Goal: Task Accomplishment & Management: Manage account settings

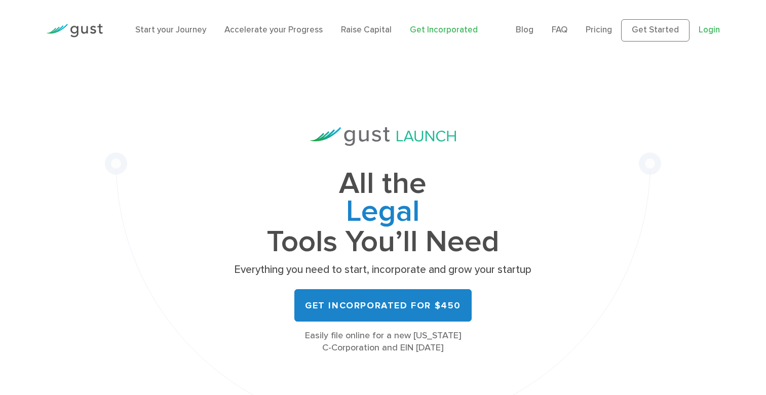
click at [709, 31] on link "Login" at bounding box center [709, 30] width 21 height 10
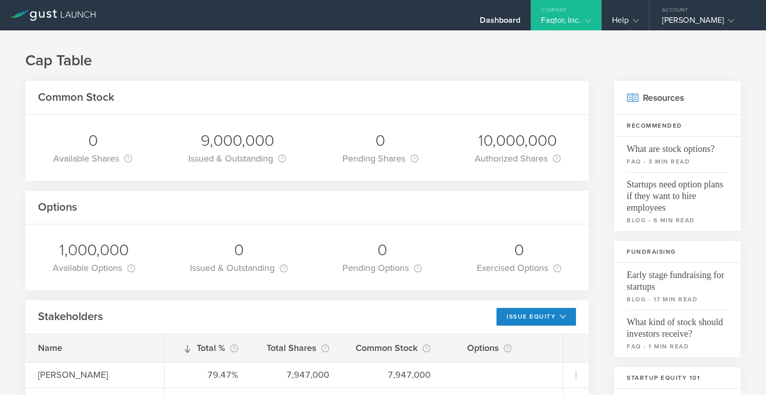
click at [587, 19] on icon at bounding box center [588, 21] width 6 height 6
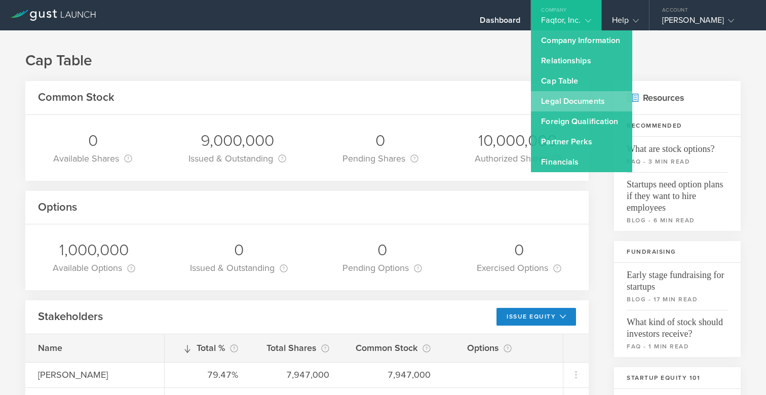
click at [560, 104] on link "Legal Documents" at bounding box center [581, 101] width 101 height 20
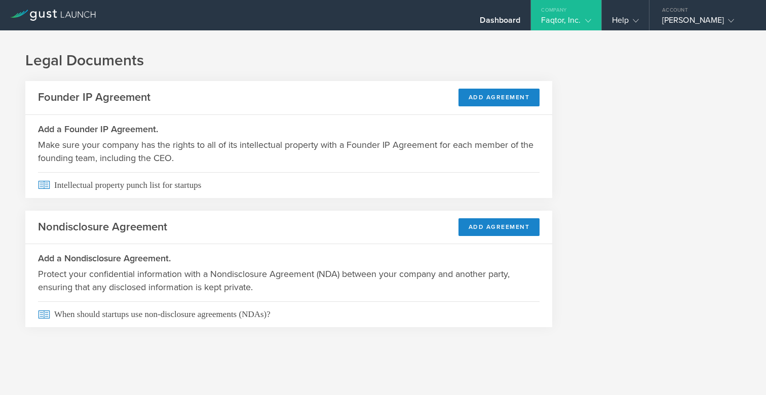
click at [590, 19] on icon at bounding box center [588, 21] width 6 height 6
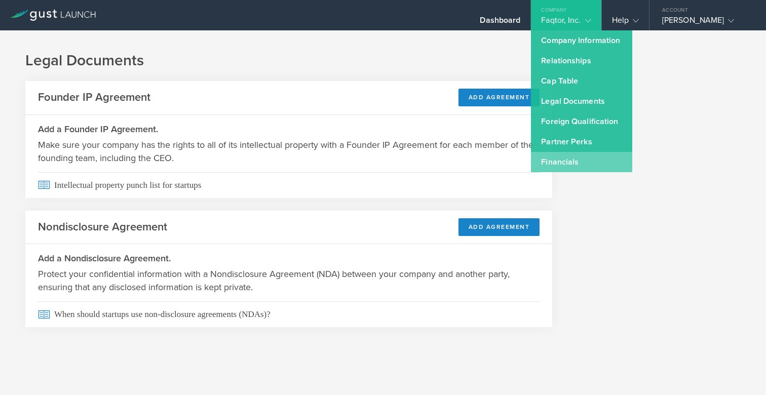
click at [566, 157] on link "Financials" at bounding box center [581, 162] width 101 height 20
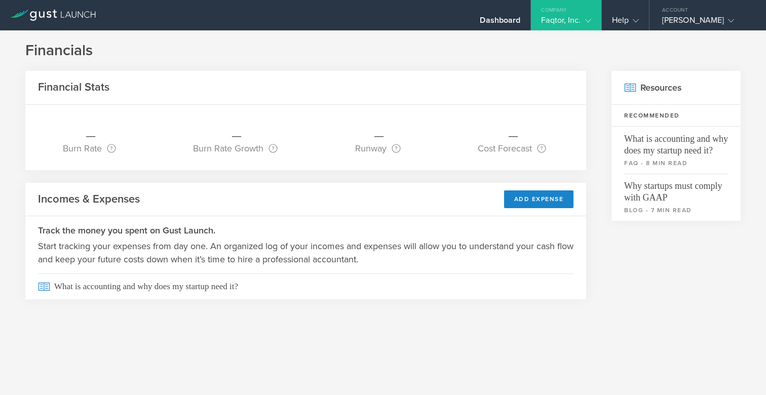
click at [587, 14] on div "Company" at bounding box center [566, 7] width 70 height 15
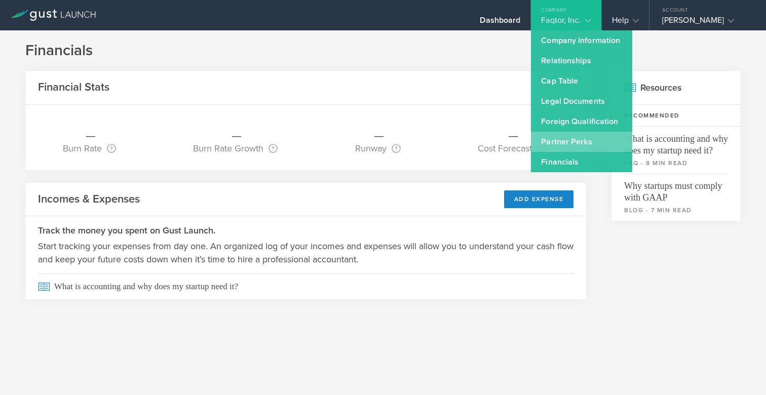
click at [565, 141] on link "Partner Perks" at bounding box center [581, 142] width 101 height 20
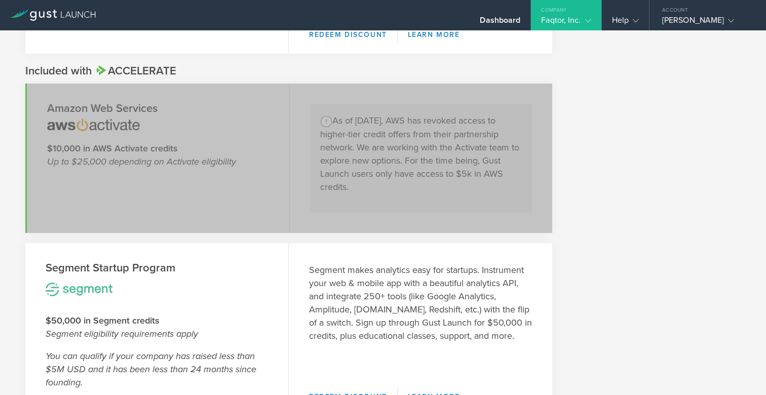
scroll to position [621, 0]
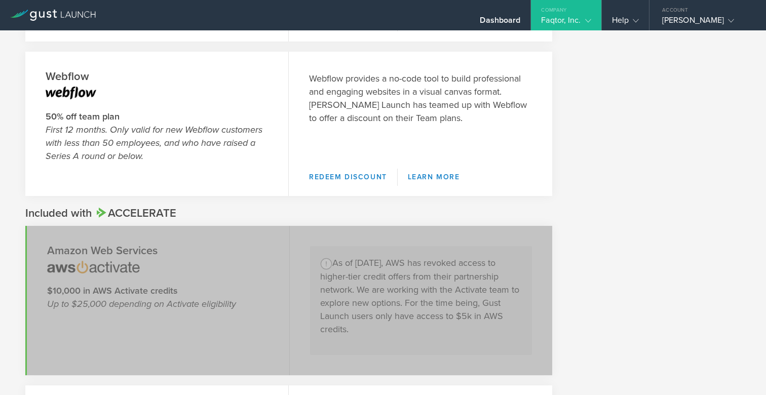
click at [586, 19] on icon at bounding box center [588, 21] width 6 height 6
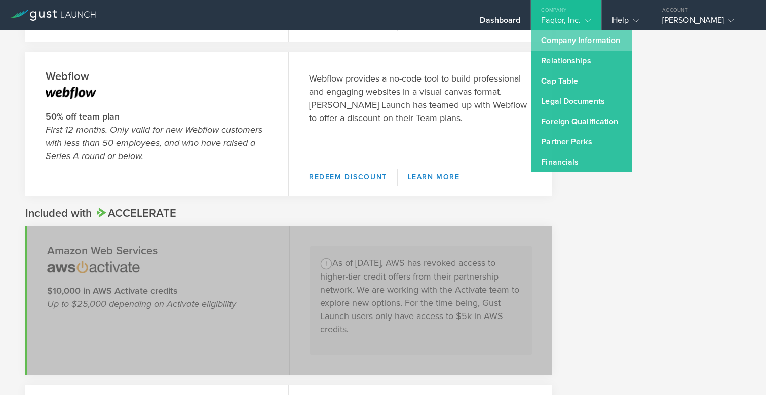
click at [555, 43] on link "Company Information" at bounding box center [581, 40] width 101 height 20
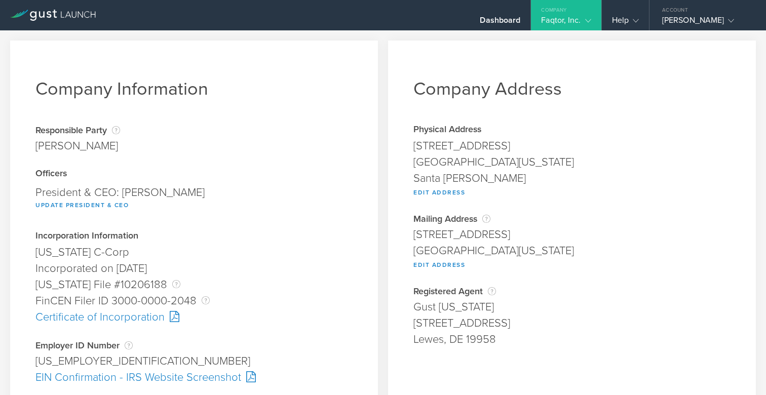
click at [578, 17] on div "Faqtor, Inc." at bounding box center [566, 22] width 50 height 15
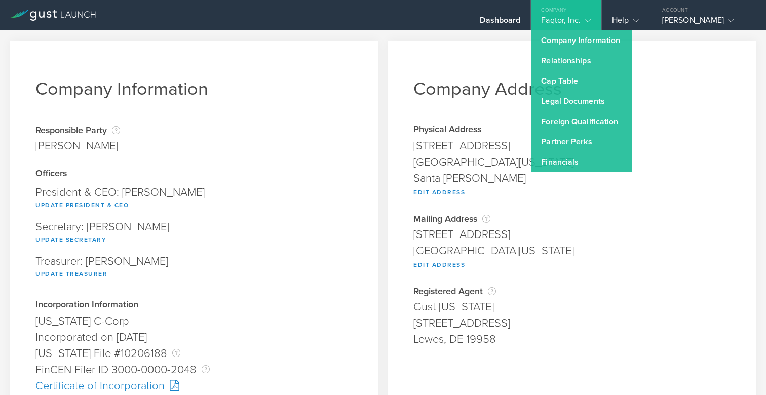
click at [377, 92] on div "Company Information Responsible Party The name of the party responsible for fil…" at bounding box center [194, 268] width 368 height 454
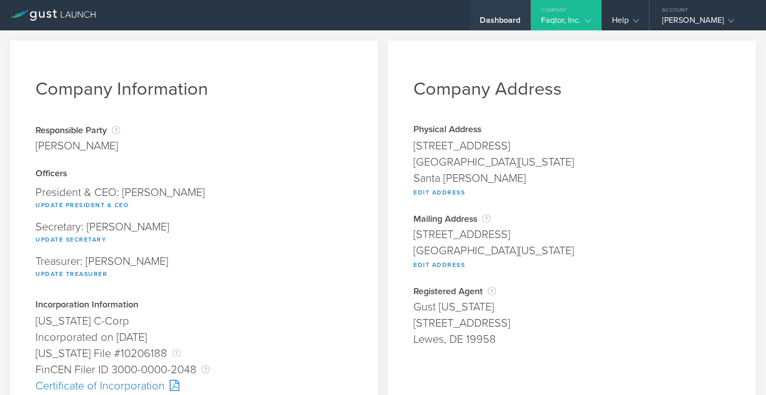
click at [507, 16] on div "Dashboard" at bounding box center [500, 22] width 41 height 15
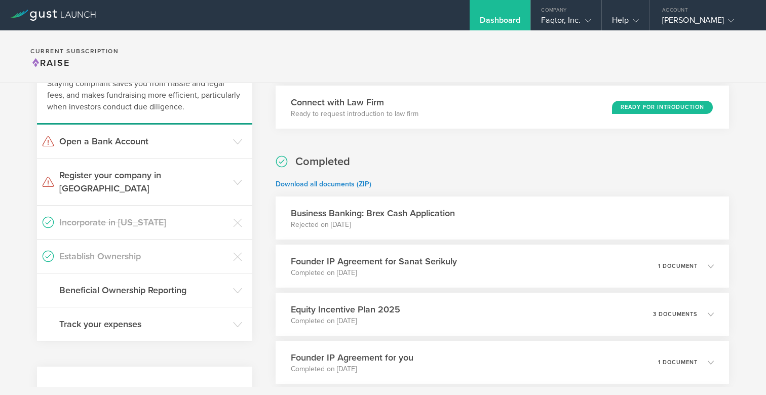
scroll to position [102, 0]
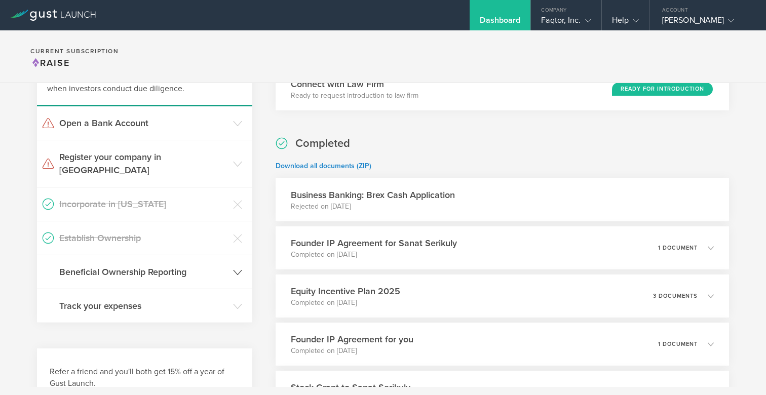
click at [236, 268] on icon at bounding box center [237, 272] width 9 height 9
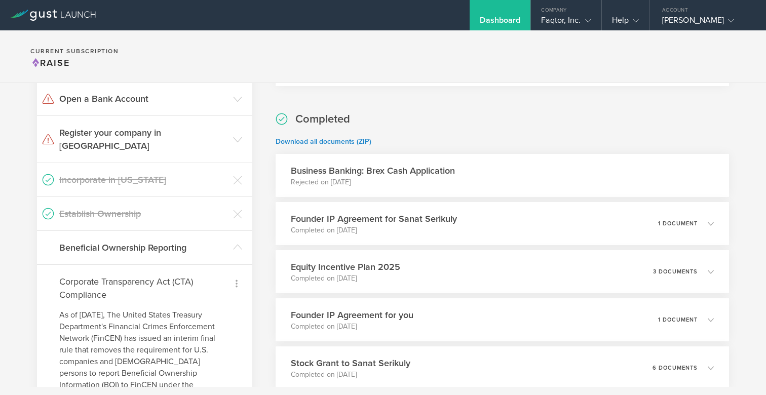
scroll to position [112, 0]
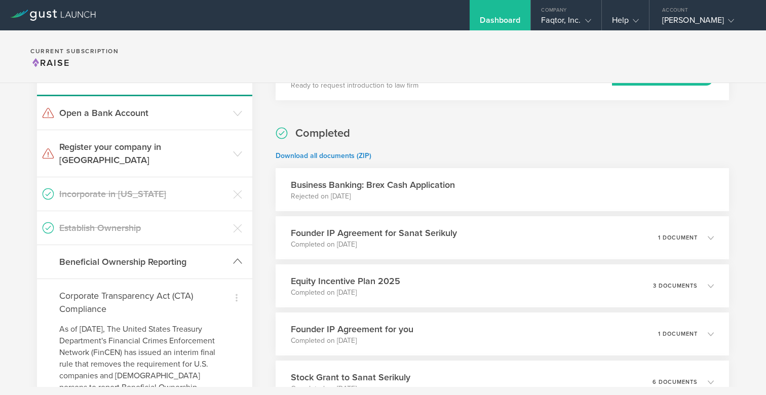
click at [240, 257] on icon at bounding box center [237, 261] width 9 height 9
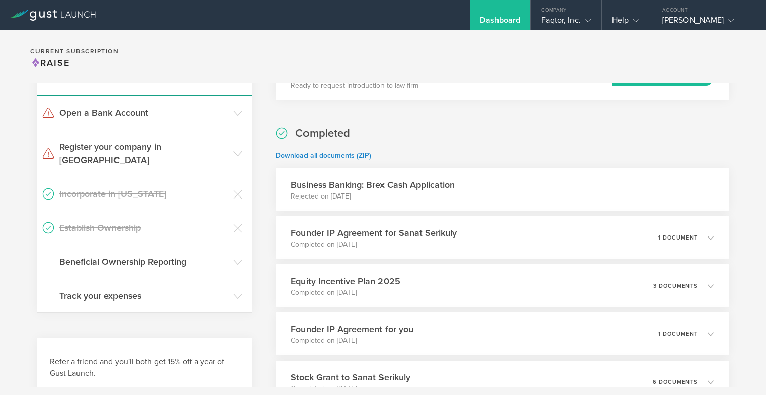
scroll to position [0, 0]
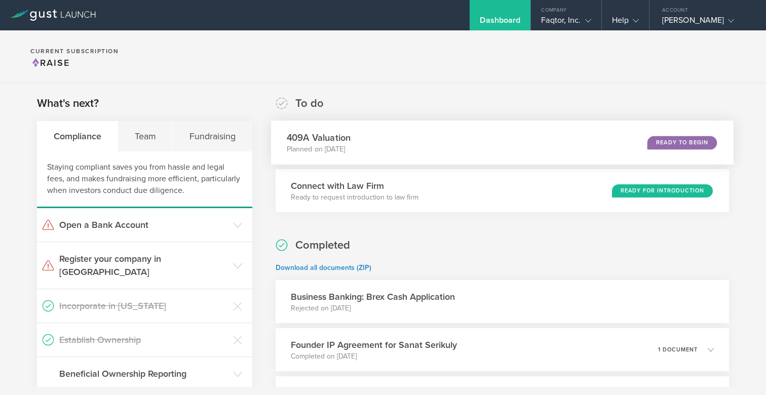
click at [376, 151] on div "409A Valuation Planned on Jun 18, 2025 Ready to Begin" at bounding box center [502, 143] width 463 height 44
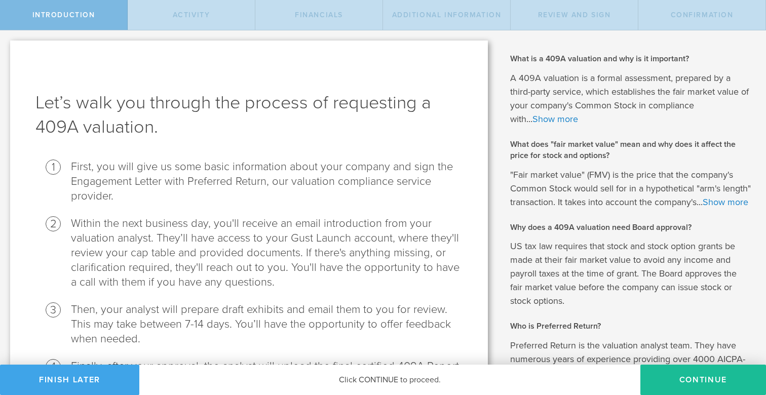
click at [111, 377] on button "Finish Later" at bounding box center [69, 380] width 139 height 30
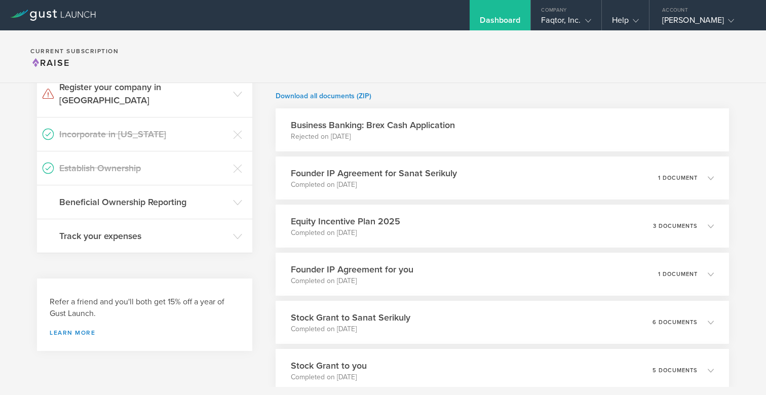
scroll to position [385, 0]
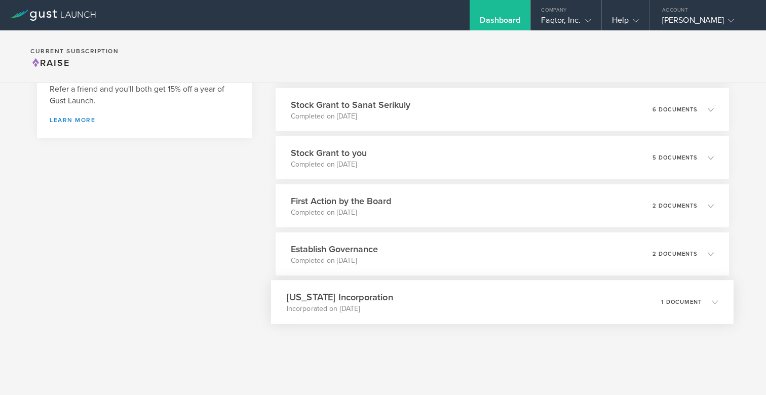
click at [710, 298] on icon at bounding box center [710, 301] width 17 height 9
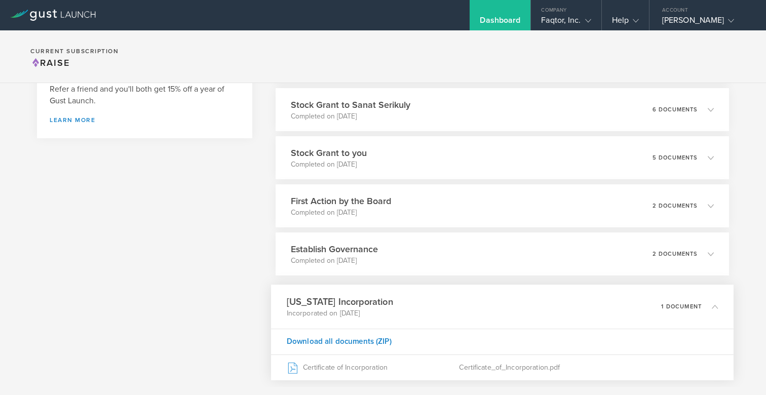
scroll to position [440, 0]
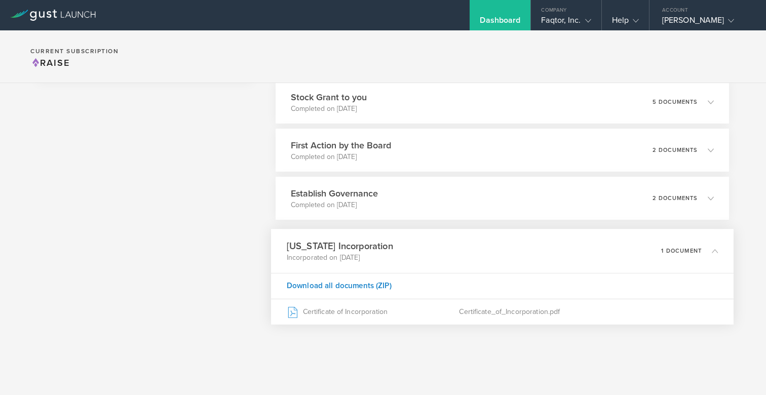
click at [716, 249] on icon at bounding box center [715, 251] width 6 height 6
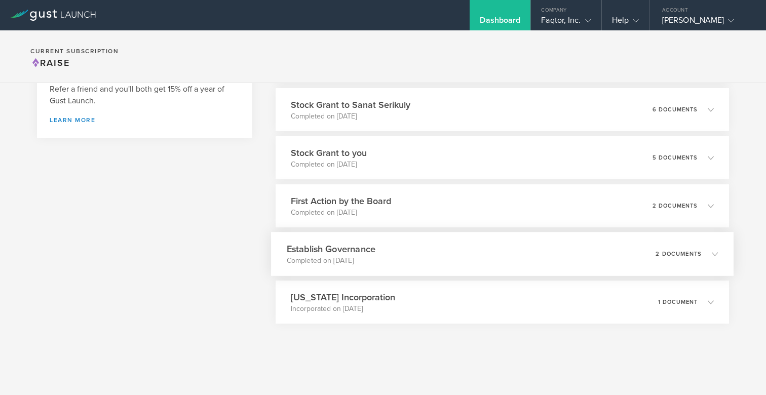
scroll to position [385, 0]
click at [713, 251] on icon at bounding box center [715, 254] width 6 height 6
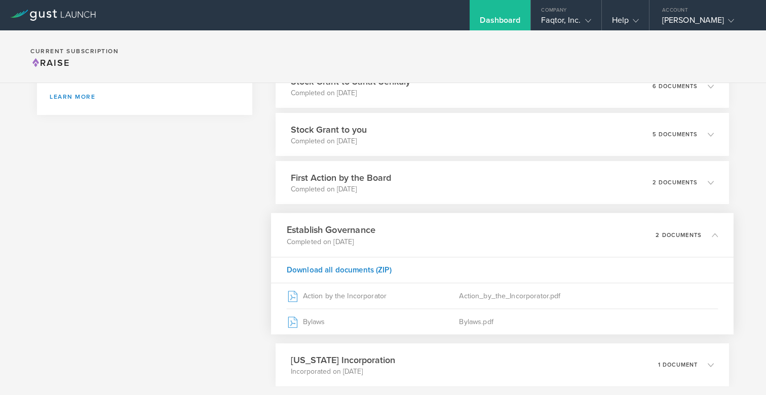
scroll to position [417, 0]
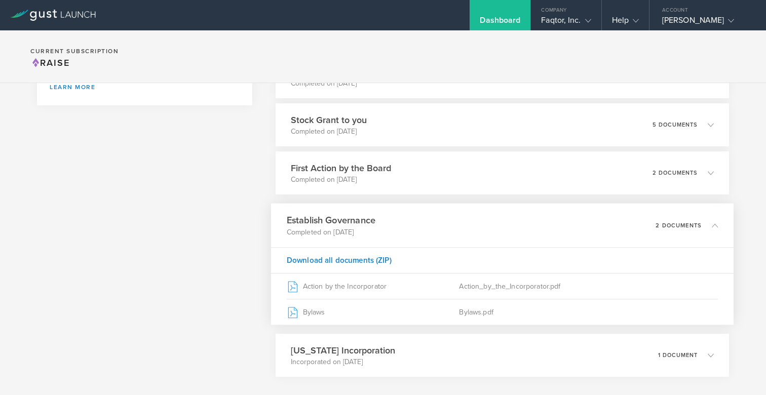
click at [713, 227] on icon at bounding box center [715, 225] width 6 height 6
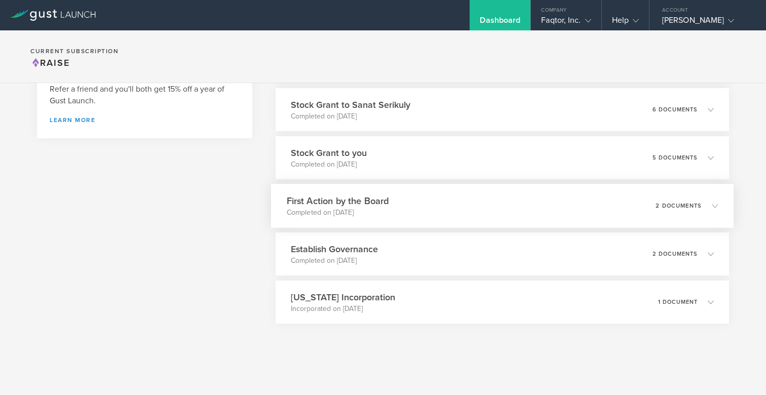
click at [712, 206] on icon at bounding box center [715, 206] width 6 height 6
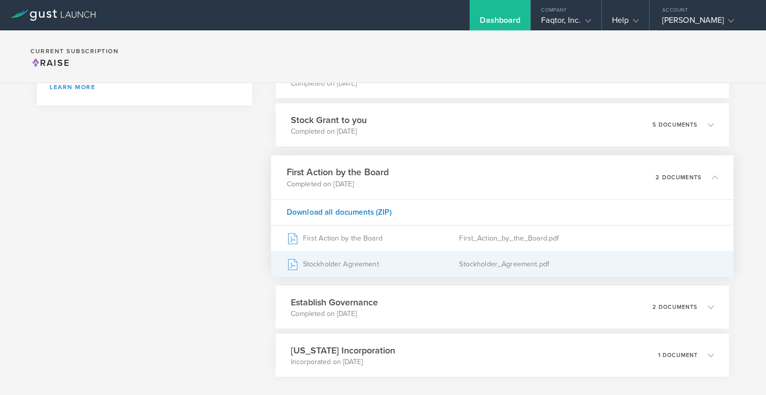
click at [501, 263] on div "Stockholder_Agreement.pdf" at bounding box center [588, 263] width 259 height 25
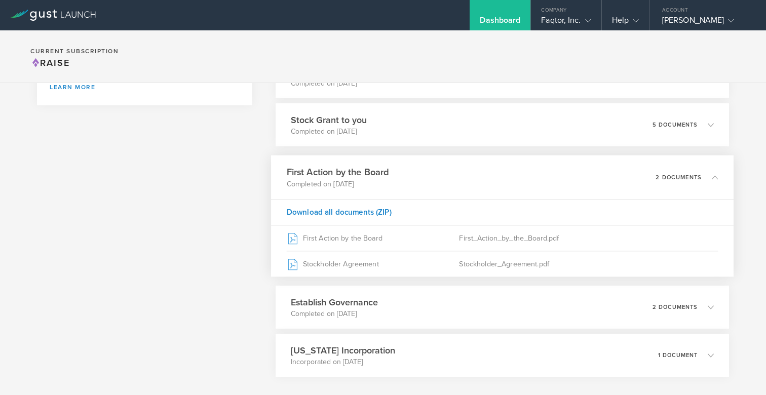
click at [720, 173] on div "First Action by the Board Completed on [DATE] 2 documents" at bounding box center [502, 178] width 463 height 44
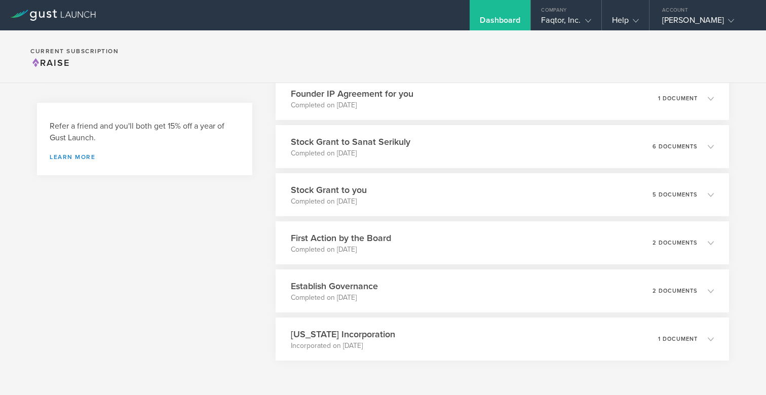
scroll to position [340, 0]
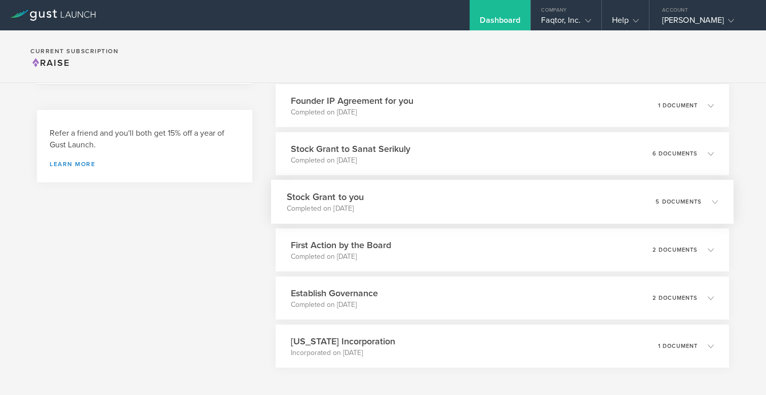
click at [714, 202] on polyline at bounding box center [715, 201] width 6 height 3
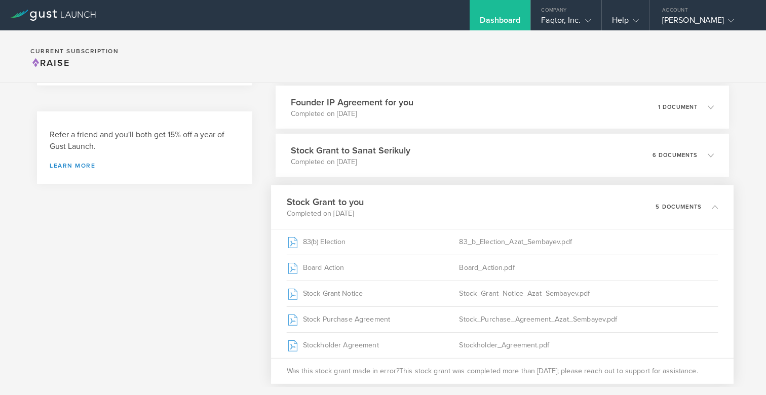
scroll to position [347, 0]
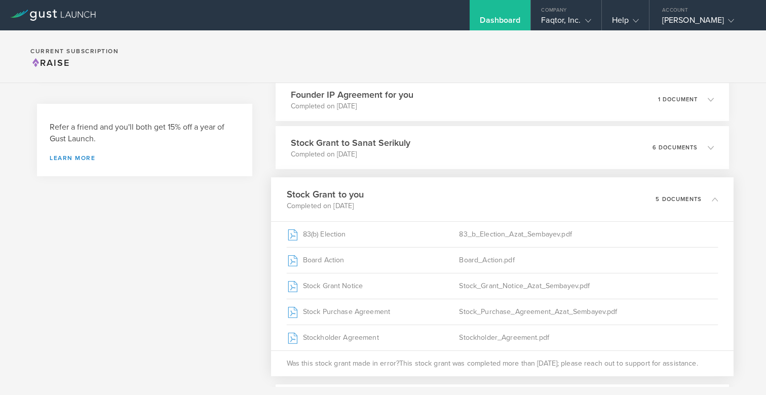
click at [714, 194] on div "5 documents" at bounding box center [687, 199] width 62 height 17
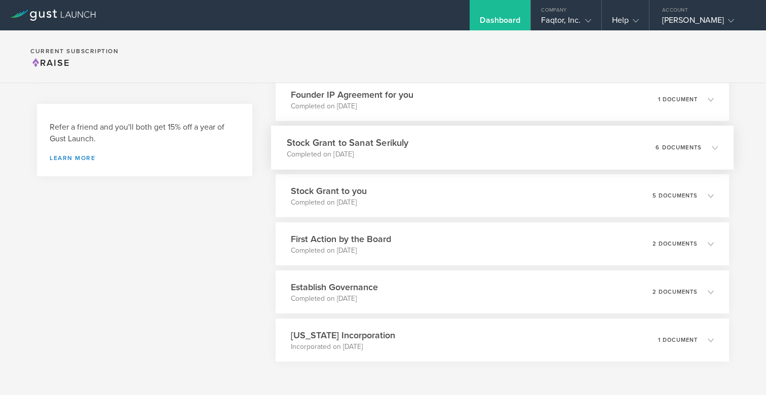
click at [710, 153] on div "6 documents" at bounding box center [687, 147] width 62 height 17
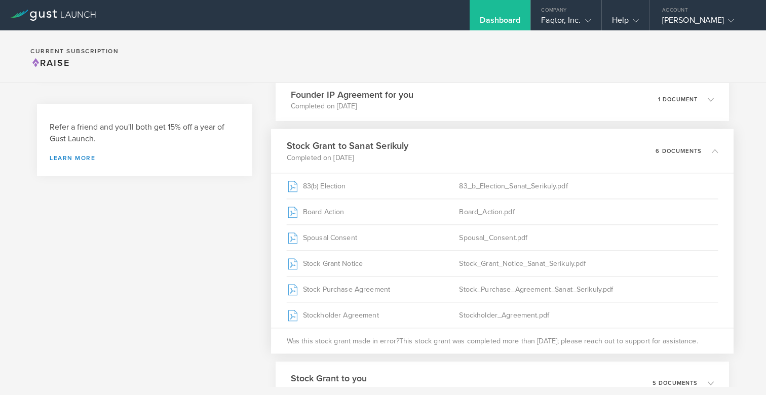
click at [714, 150] on polyline at bounding box center [715, 150] width 6 height 3
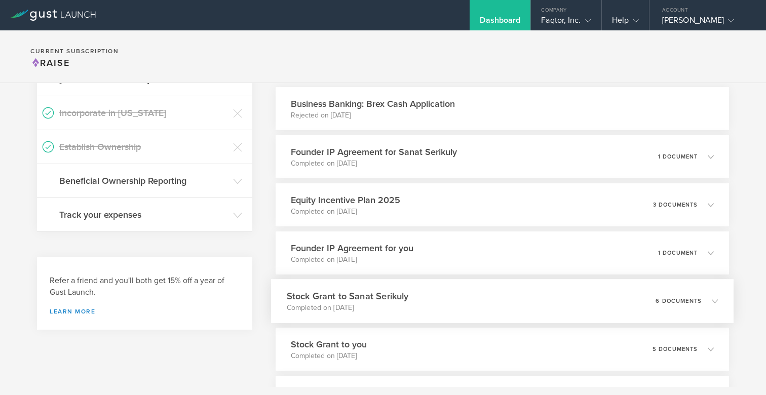
scroll to position [190, 0]
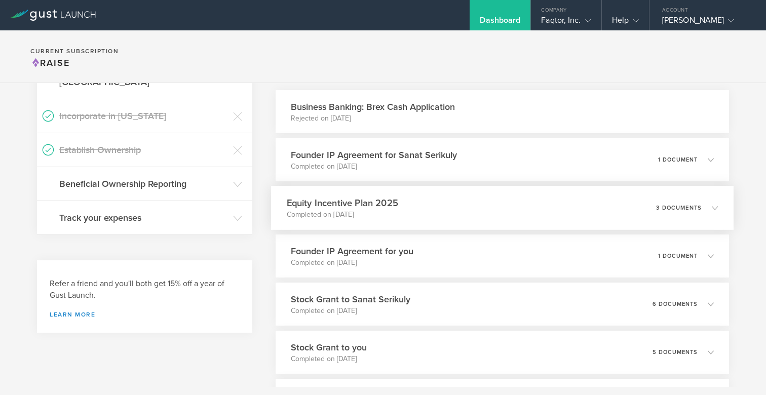
click at [711, 207] on icon at bounding box center [710, 207] width 17 height 9
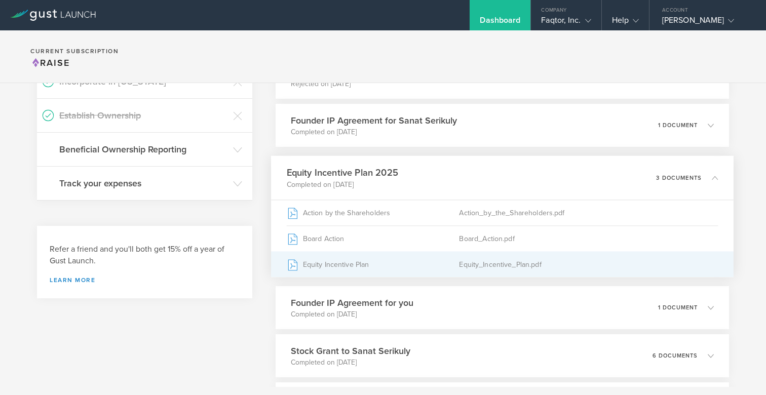
scroll to position [225, 0]
click at [471, 268] on div "Equity_Incentive_Plan.pdf" at bounding box center [588, 263] width 259 height 25
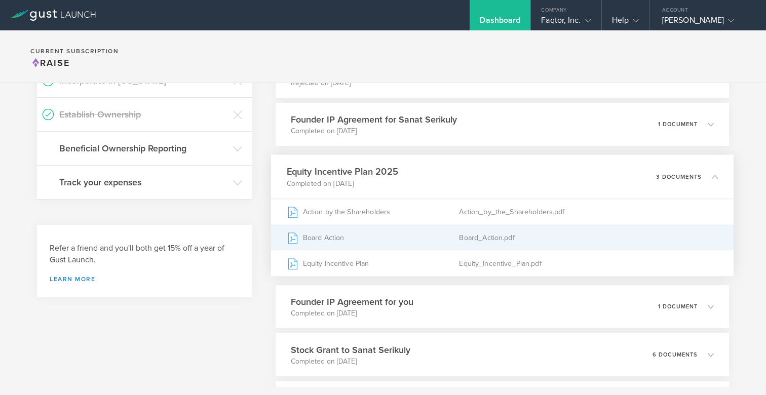
click at [496, 238] on div "Board_Action.pdf" at bounding box center [588, 237] width 259 height 25
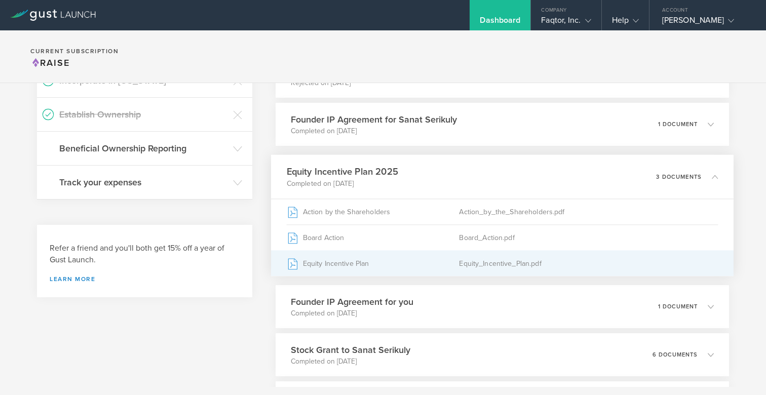
click at [471, 264] on div "Equity_Incentive_Plan.pdf" at bounding box center [588, 263] width 259 height 25
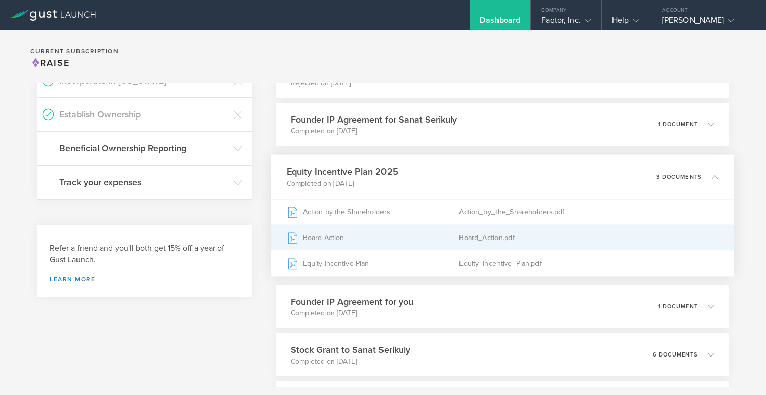
click at [477, 231] on div "Board_Action.pdf" at bounding box center [588, 237] width 259 height 25
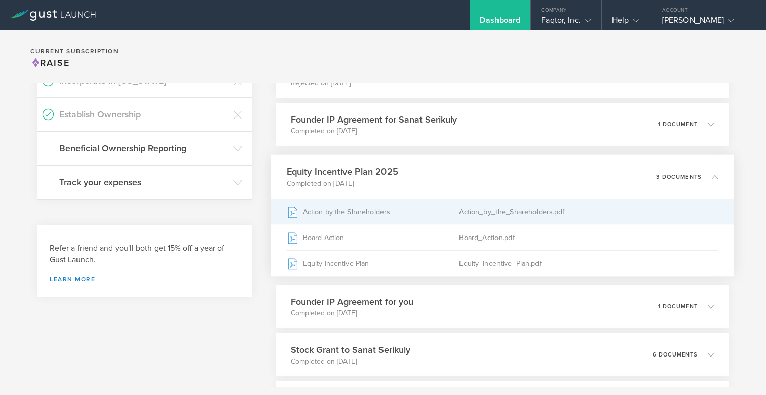
click at [334, 207] on div "Action by the Shareholders" at bounding box center [372, 211] width 173 height 25
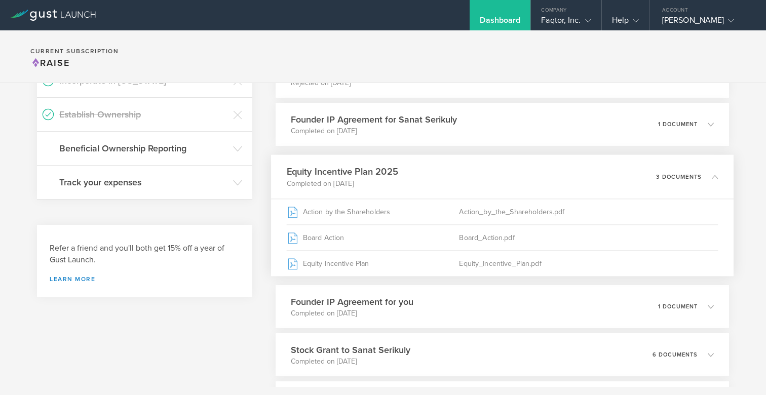
click at [715, 176] on icon at bounding box center [715, 177] width 6 height 6
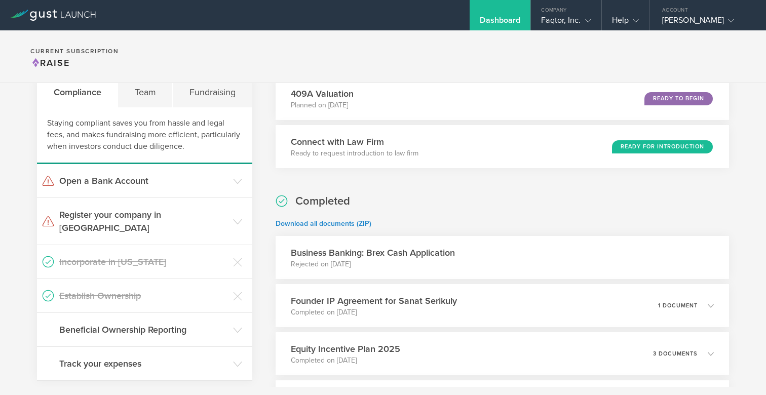
scroll to position [47, 0]
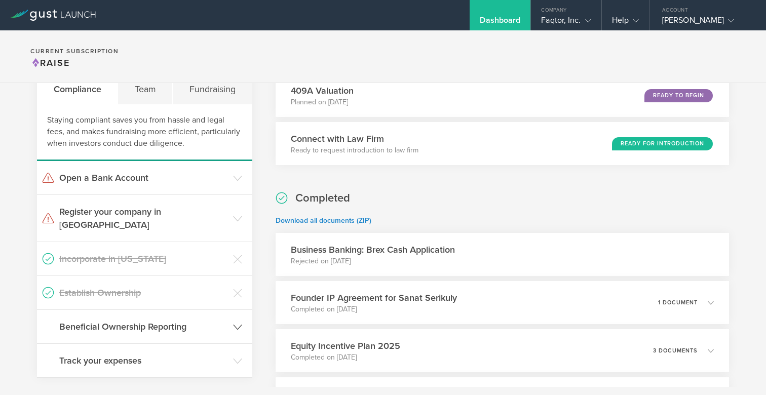
click at [237, 323] on icon at bounding box center [237, 327] width 9 height 9
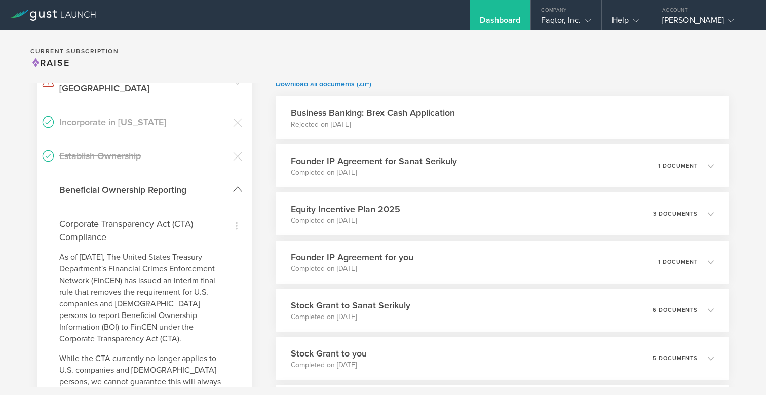
scroll to position [160, 0]
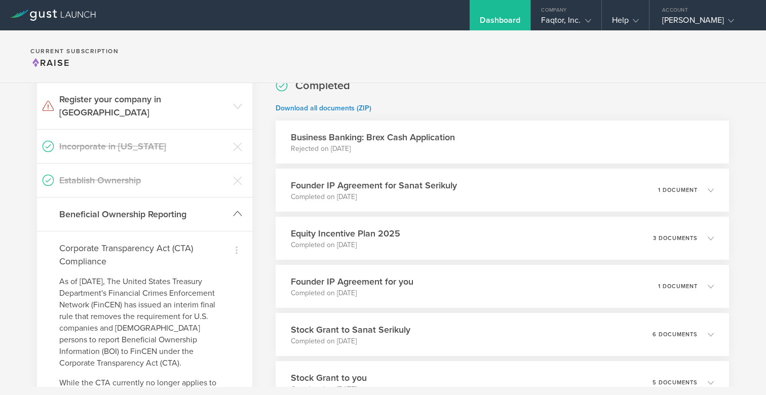
click at [239, 209] on icon at bounding box center [237, 213] width 9 height 9
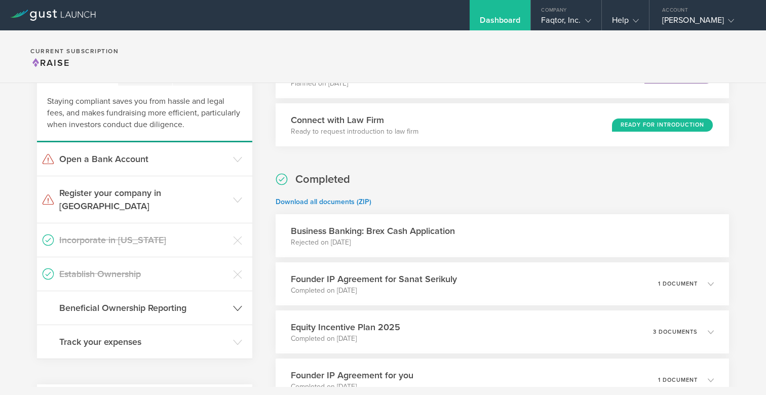
scroll to position [76, 0]
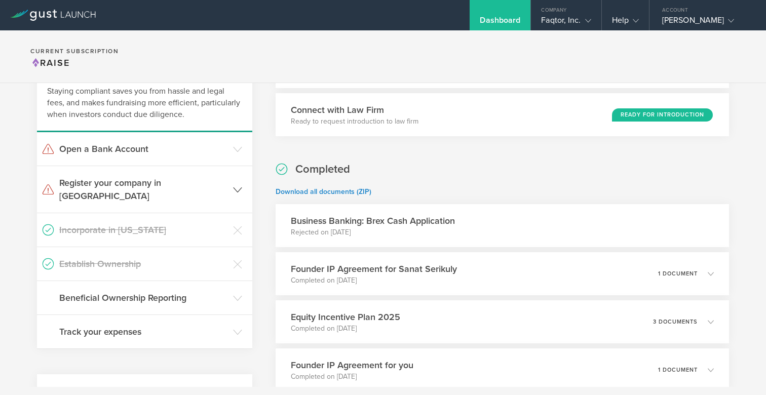
click at [240, 185] on icon at bounding box center [237, 189] width 9 height 9
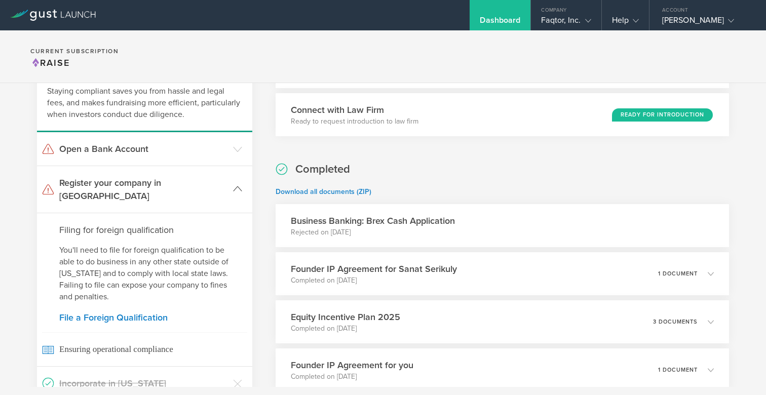
click at [240, 184] on icon at bounding box center [237, 188] width 9 height 9
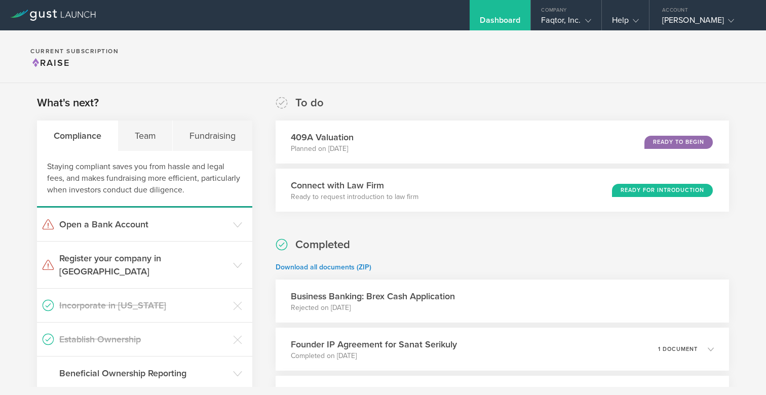
scroll to position [0, 0]
click at [149, 146] on div "Team" at bounding box center [145, 136] width 55 height 30
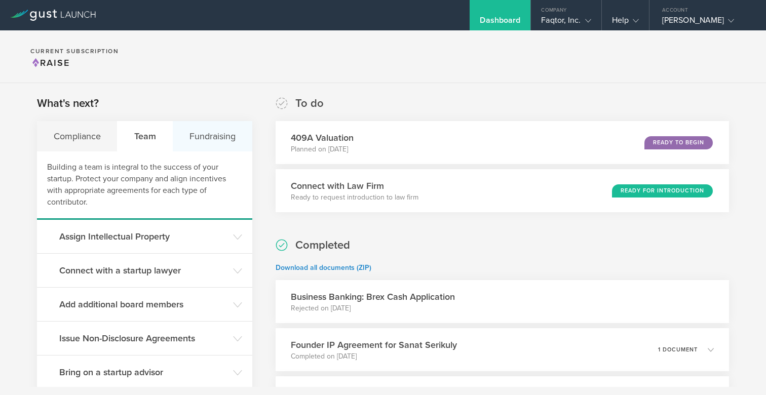
click at [207, 141] on div "Fundraising" at bounding box center [212, 136] width 79 height 30
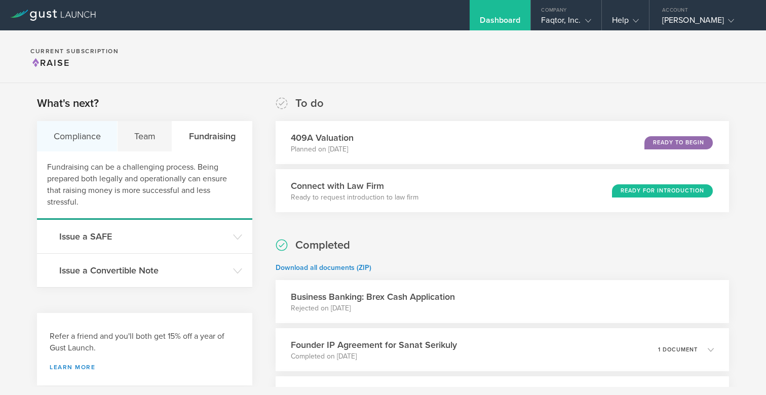
click at [107, 138] on div "Compliance" at bounding box center [77, 136] width 81 height 30
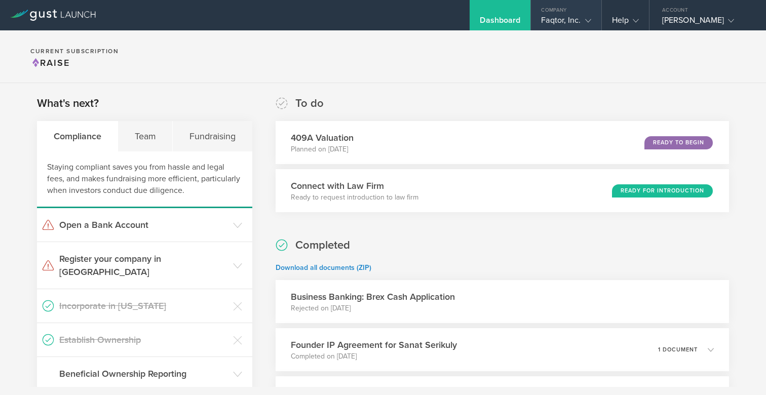
click at [574, 18] on div "Faqtor, Inc." at bounding box center [566, 22] width 50 height 15
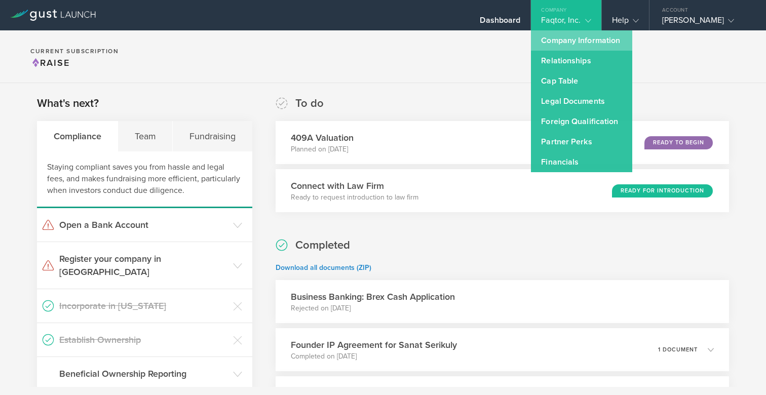
click at [576, 46] on link "Company Information" at bounding box center [581, 40] width 101 height 20
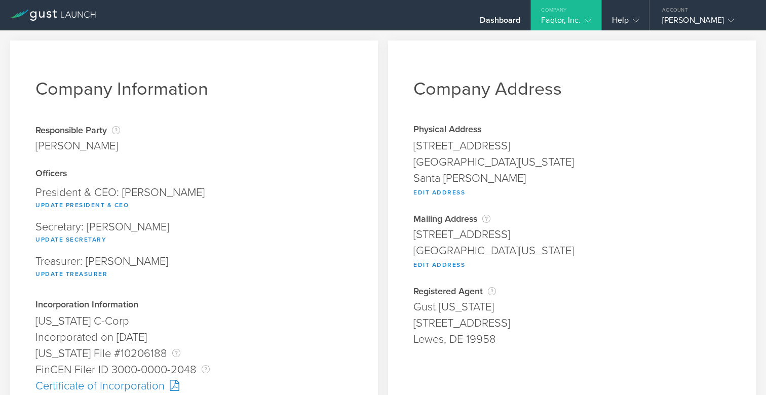
click at [588, 18] on icon at bounding box center [588, 21] width 6 height 6
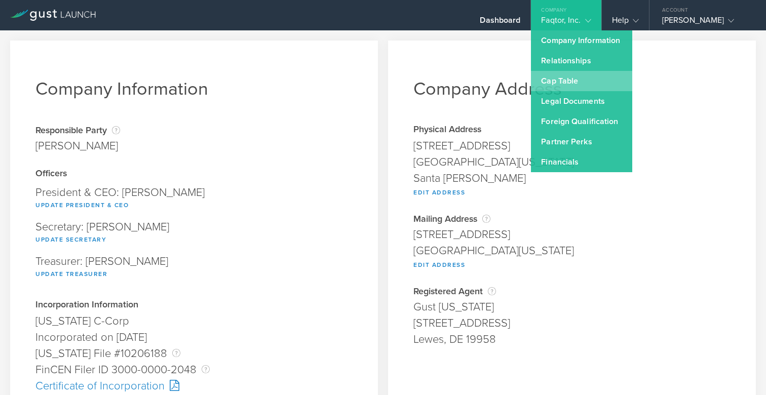
click at [566, 78] on link "Cap Table" at bounding box center [581, 81] width 101 height 20
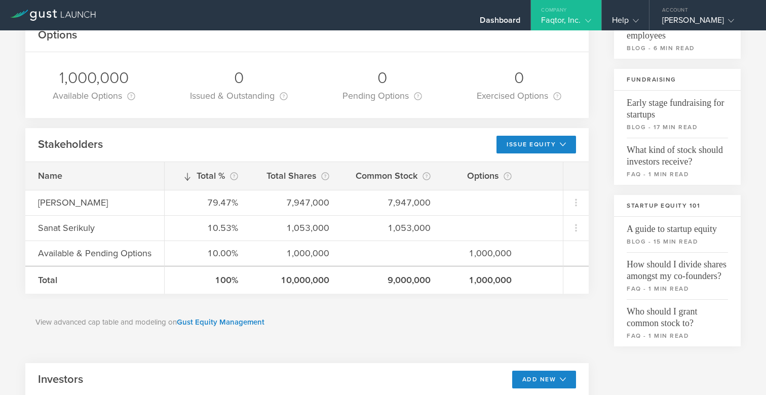
scroll to position [188, 0]
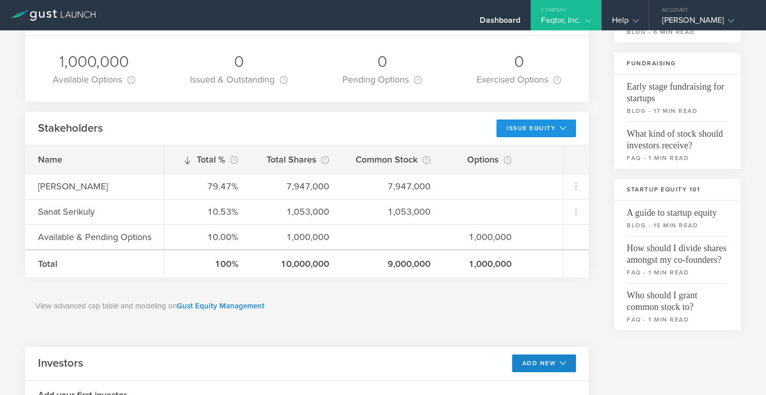
click at [570, 132] on button "Issue Equity" at bounding box center [537, 129] width 80 height 18
click at [569, 132] on button "Issue Equity" at bounding box center [537, 129] width 80 height 18
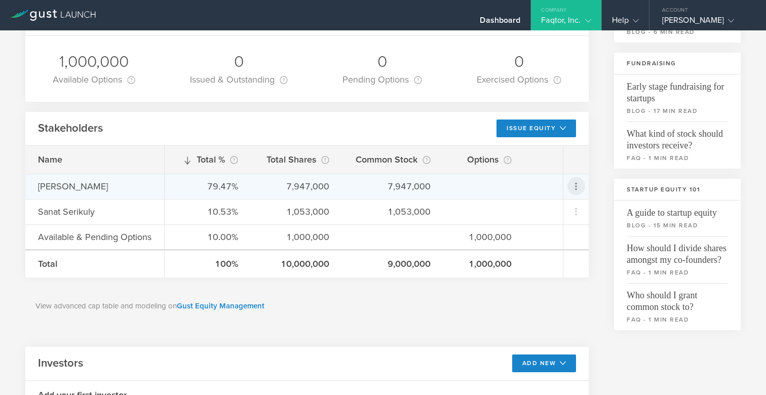
click at [570, 188] on icon at bounding box center [576, 186] width 12 height 12
click at [517, 291] on md-backdrop at bounding box center [383, 197] width 766 height 395
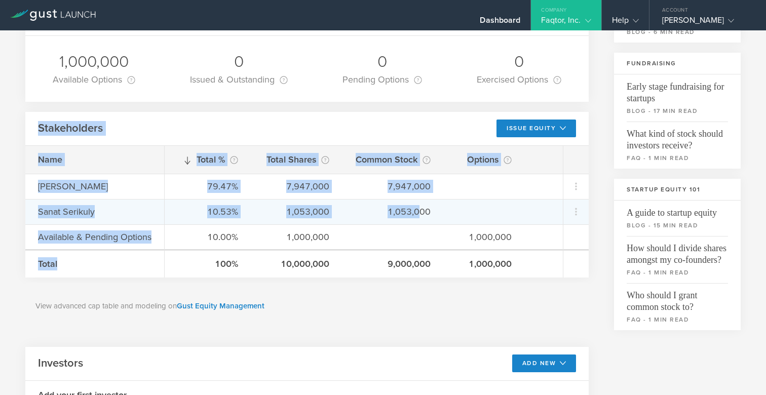
drag, startPoint x: 40, startPoint y: 129, endPoint x: 422, endPoint y: 213, distance: 390.7
click at [422, 213] on div "Stakeholders Issue Equity Grant Stock Options Grant Common Stock Name Azat Semb…" at bounding box center [306, 195] width 563 height 166
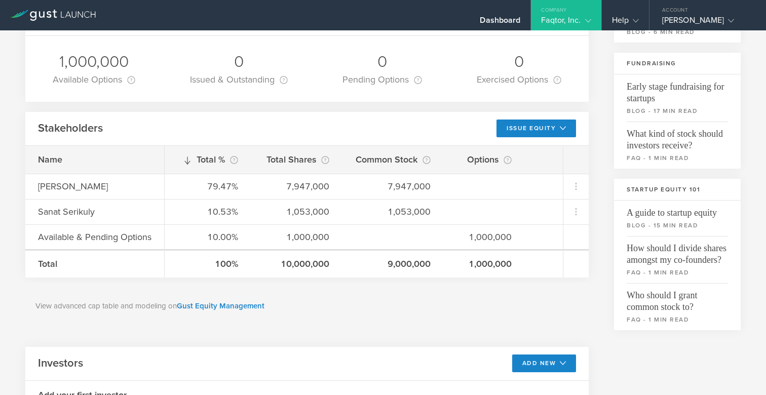
click at [401, 311] on p "View advanced cap table and modeling on Gust Equity Management" at bounding box center [306, 306] width 543 height 12
